Goal: Find specific page/section: Find specific page/section

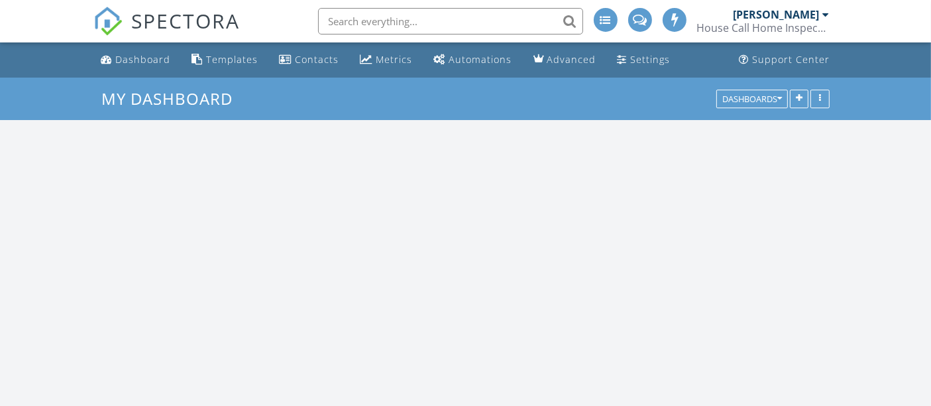
click at [336, 25] on input "text" at bounding box center [450, 21] width 265 height 27
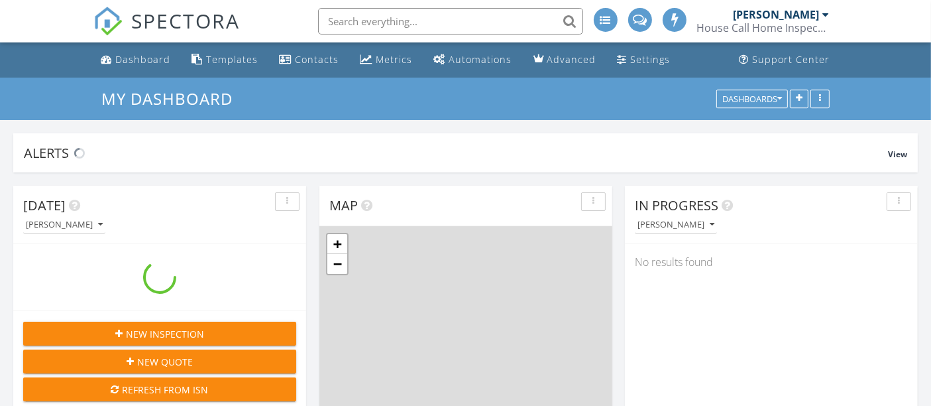
scroll to position [2421, 954]
click at [336, 25] on input "text" at bounding box center [450, 21] width 265 height 27
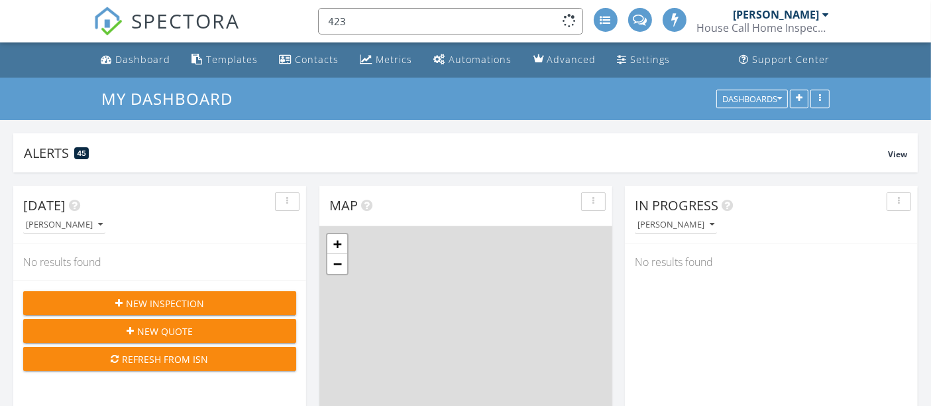
scroll to position [0, 0]
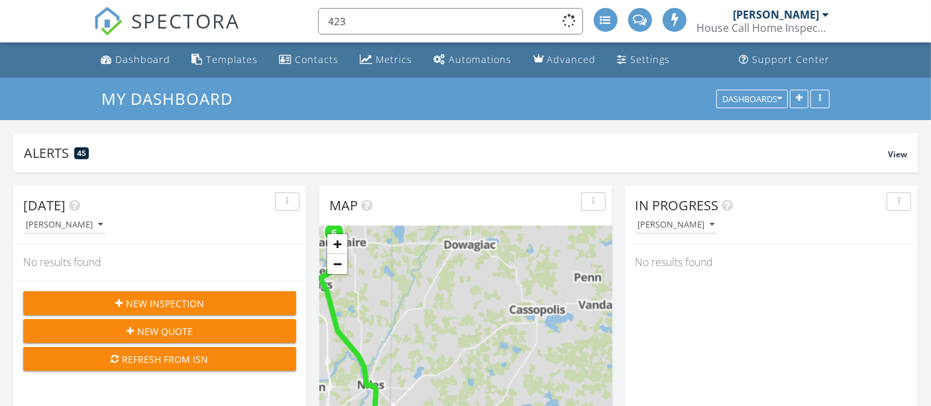
type input "423"
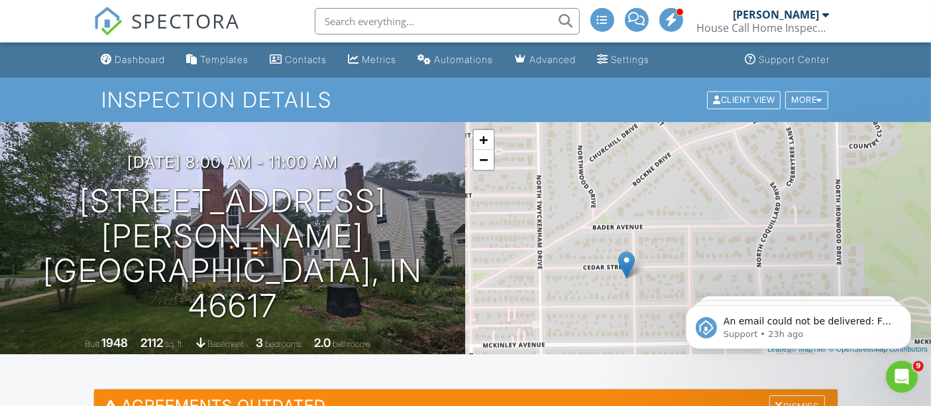
drag, startPoint x: 751, startPoint y: 160, endPoint x: 679, endPoint y: 204, distance: 85.0
click at [679, 204] on div "+ − Leaflet | © MapTiler © OpenStreetMap contributors" at bounding box center [699, 238] width 466 height 232
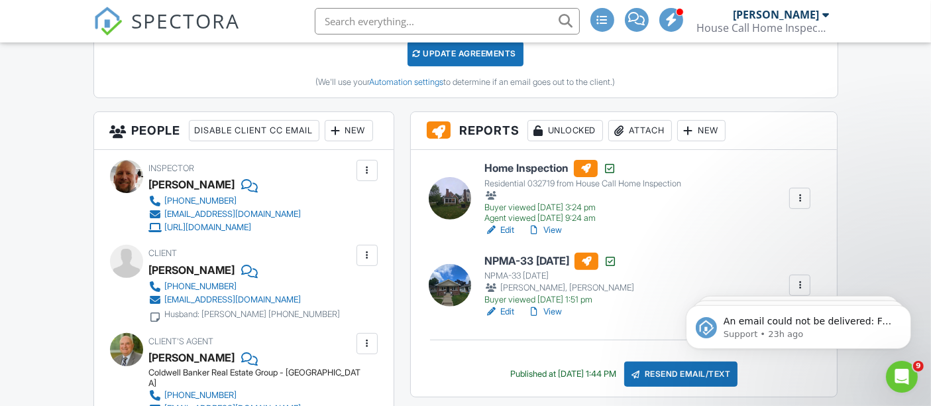
scroll to position [421, 0]
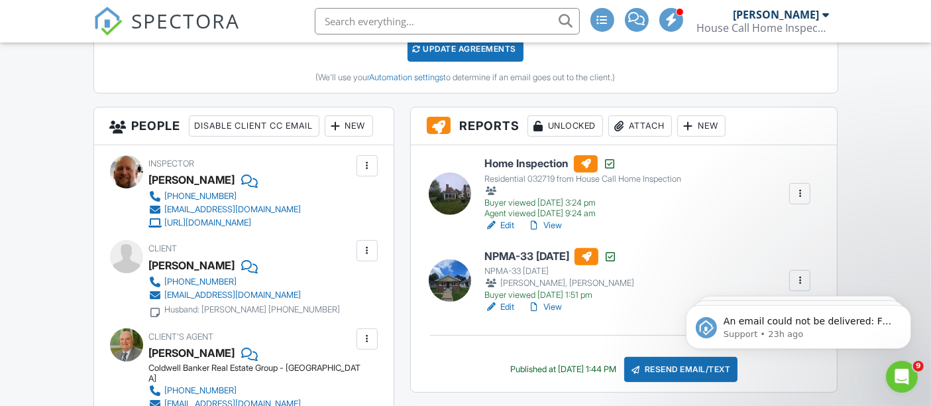
click at [544, 225] on link "View" at bounding box center [544, 225] width 34 height 13
